Goal: Consume media (video, audio)

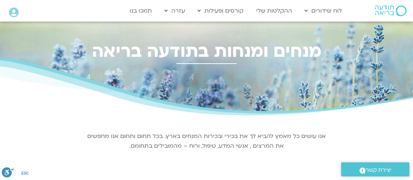
select select "*****"
click at [270, 12] on link "ההקלטות שלי" at bounding box center [274, 11] width 43 height 14
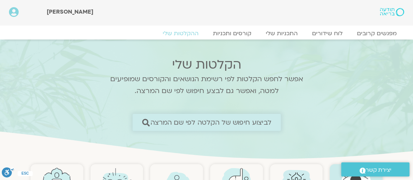
click at [210, 120] on span "לביצוע חיפוש של הקלטה לפי שם המרצה" at bounding box center [211, 123] width 121 height 8
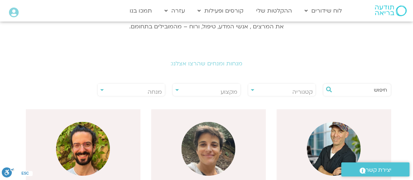
scroll to position [130, 0]
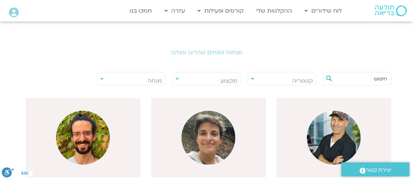
click at [142, 81] on span "מנחה" at bounding box center [132, 81] width 68 height 17
type input "v"
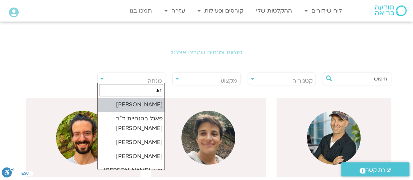
type input "ה"
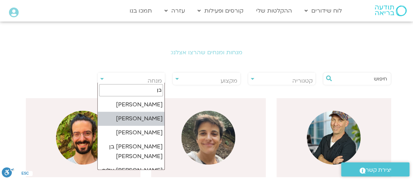
type input "בן"
select select "******"
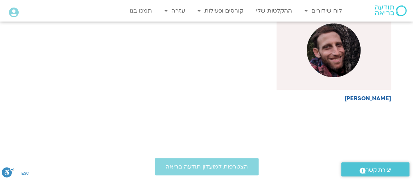
scroll to position [218, 0]
click at [323, 60] on img at bounding box center [334, 50] width 54 height 54
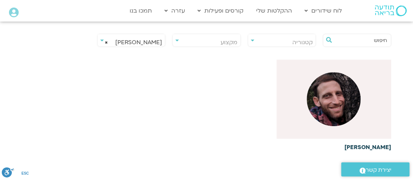
scroll to position [130, 0]
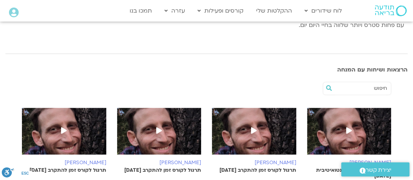
scroll to position [218, 0]
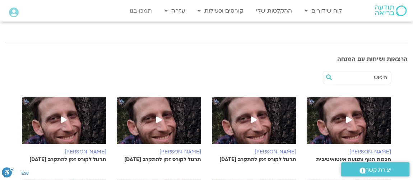
drag, startPoint x: 348, startPoint y: 109, endPoint x: 350, endPoint y: 112, distance: 4.3
click at [348, 116] on icon at bounding box center [349, 119] width 6 height 6
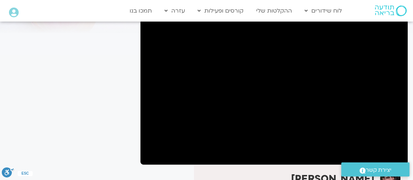
scroll to position [87, 0]
